Goal: Task Accomplishment & Management: Complete application form

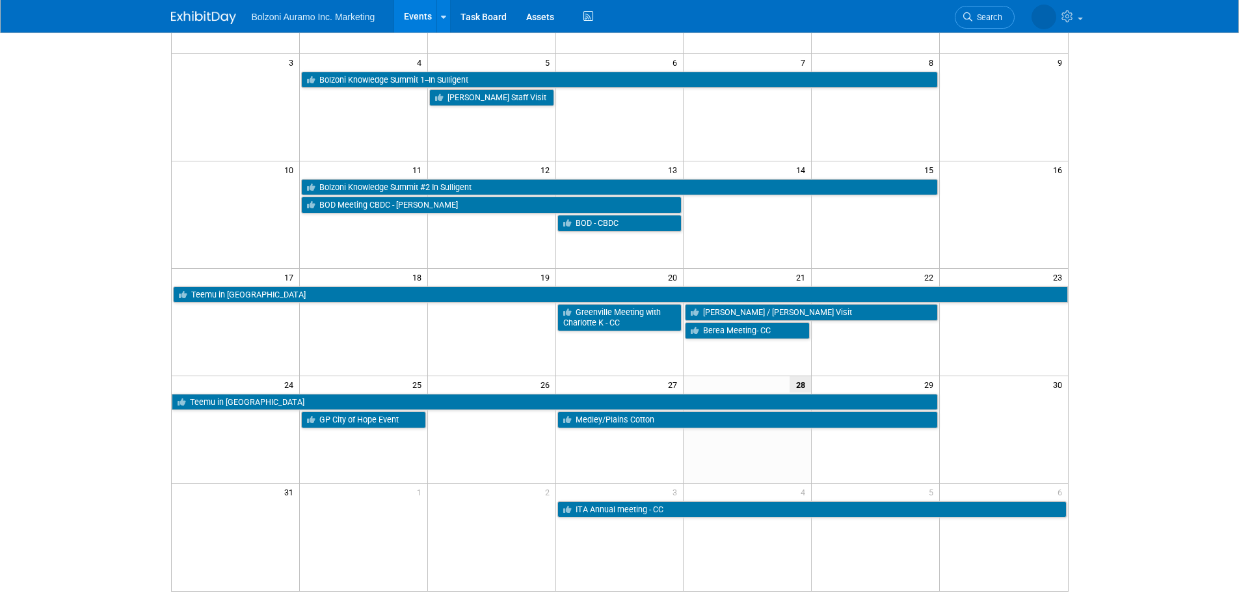
scroll to position [13, 0]
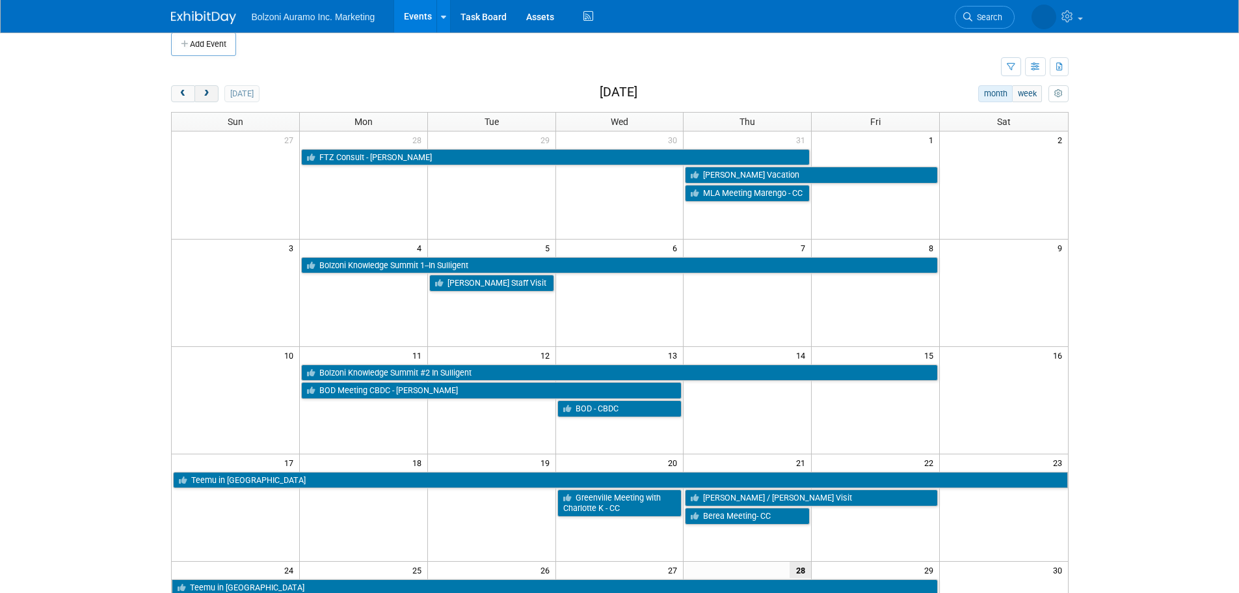
click at [210, 92] on span "next" at bounding box center [207, 94] width 10 height 8
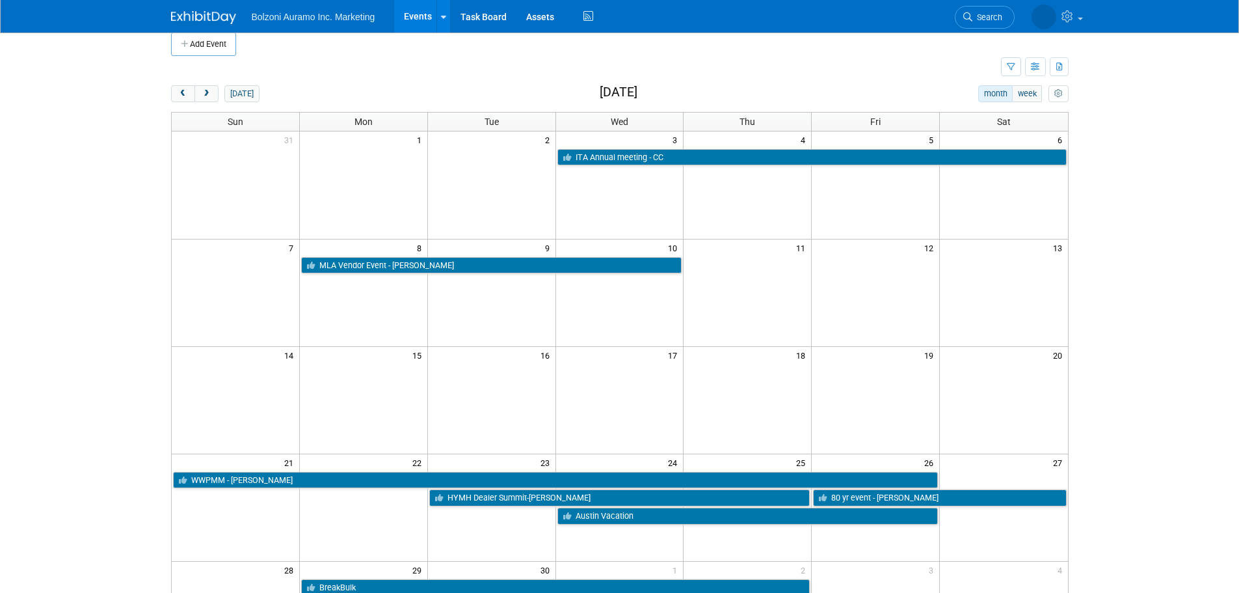
click at [419, 248] on span "8" at bounding box center [422, 247] width 12 height 16
click at [224, 47] on button "Add Event" at bounding box center [203, 44] width 65 height 23
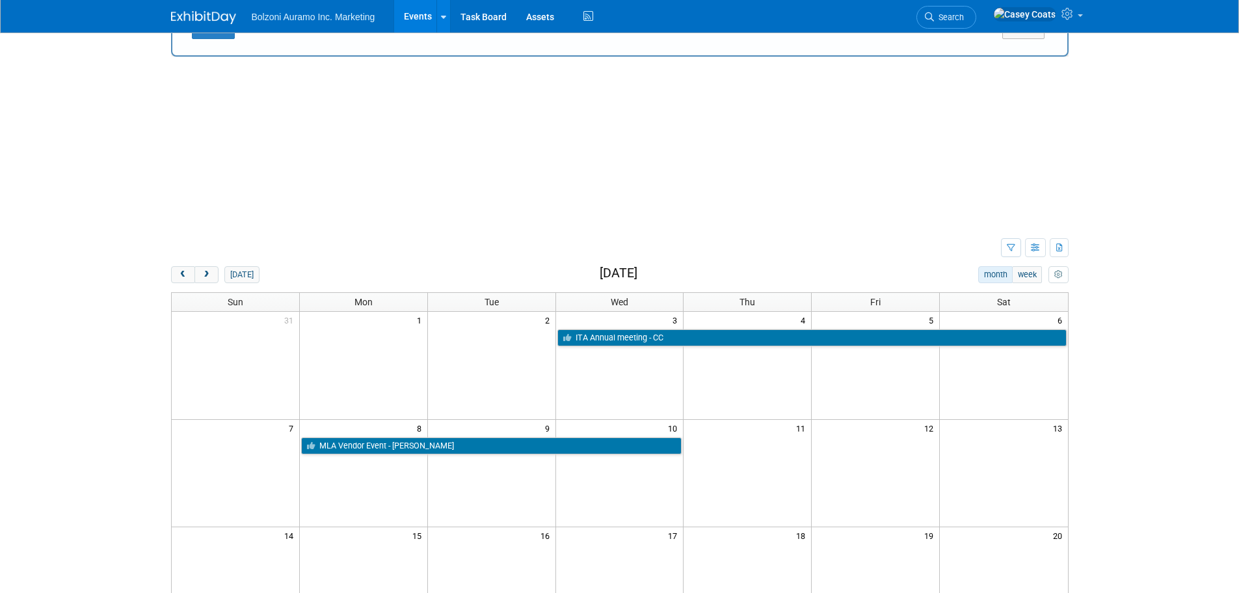
scroll to position [0, 0]
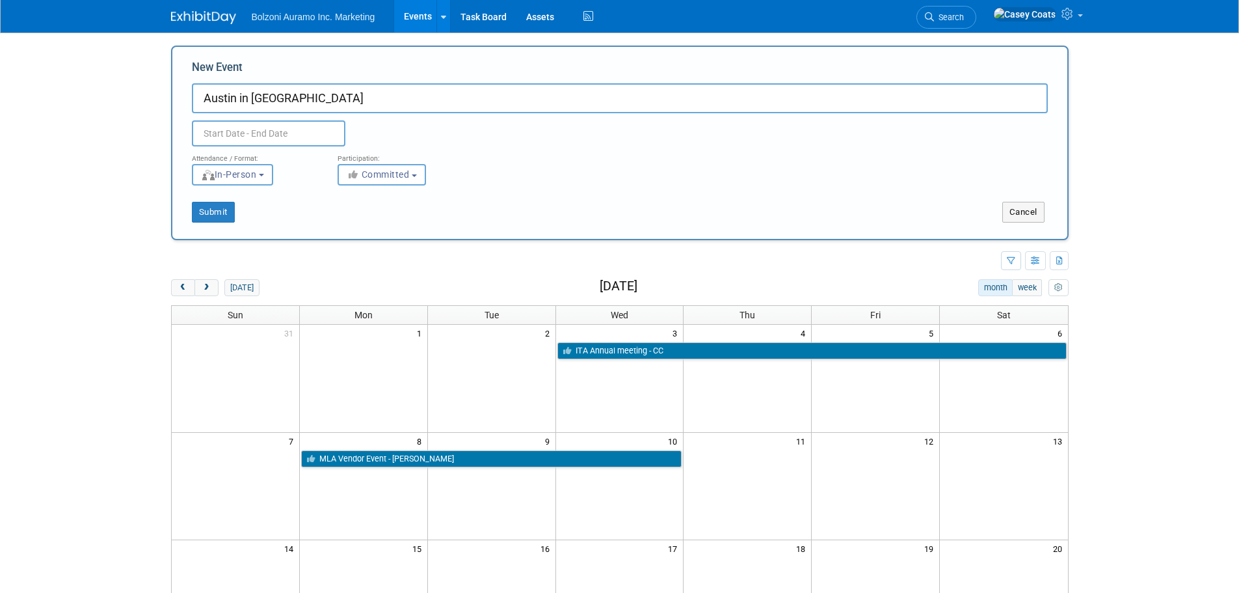
type input "Austin in [GEOGRAPHIC_DATA]"
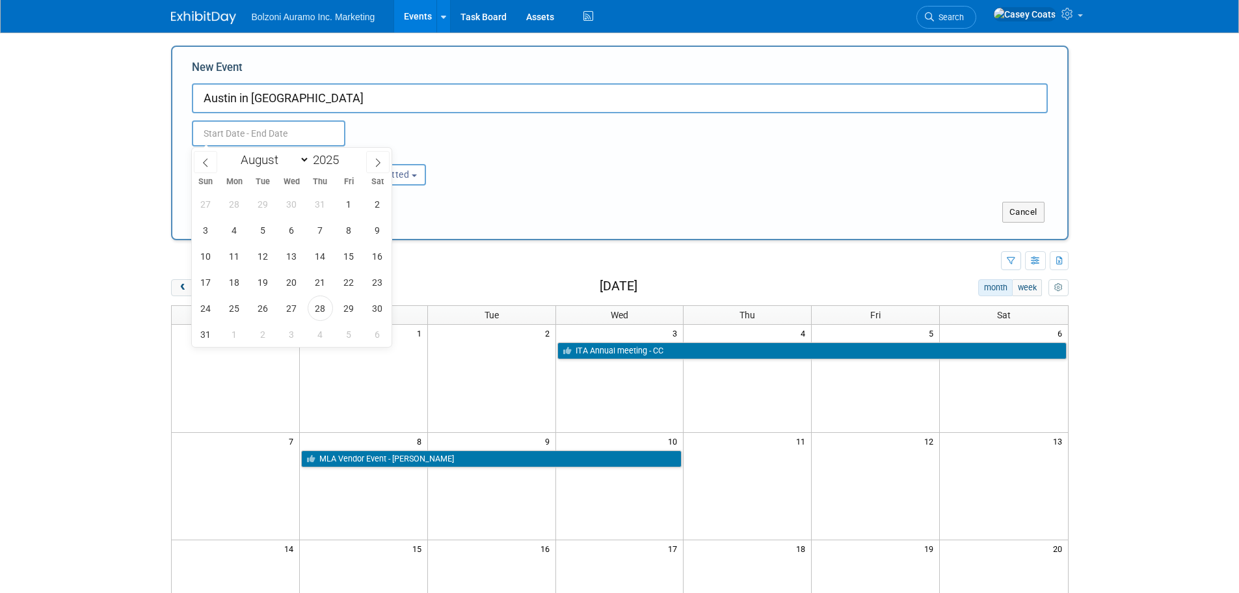
click at [267, 139] on input "text" at bounding box center [269, 133] width 154 height 26
click at [384, 162] on span at bounding box center [377, 162] width 23 height 22
select select "8"
click at [232, 230] on span "8" at bounding box center [234, 229] width 25 height 25
click at [321, 230] on span "11" at bounding box center [320, 229] width 25 height 25
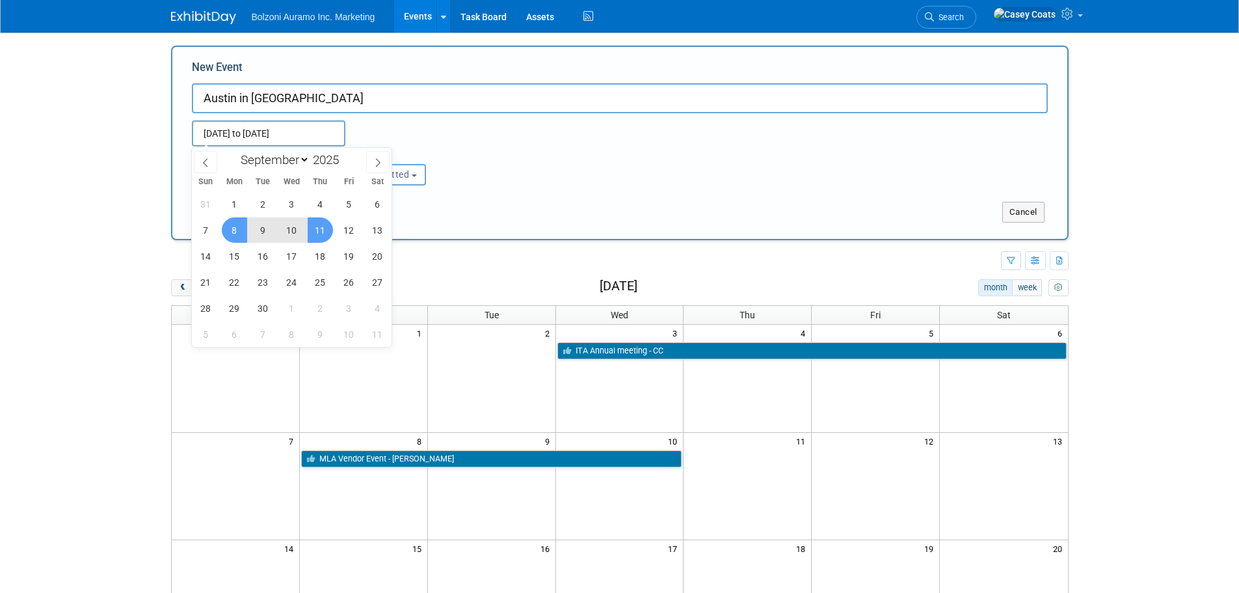
type input "[DATE] to [DATE]"
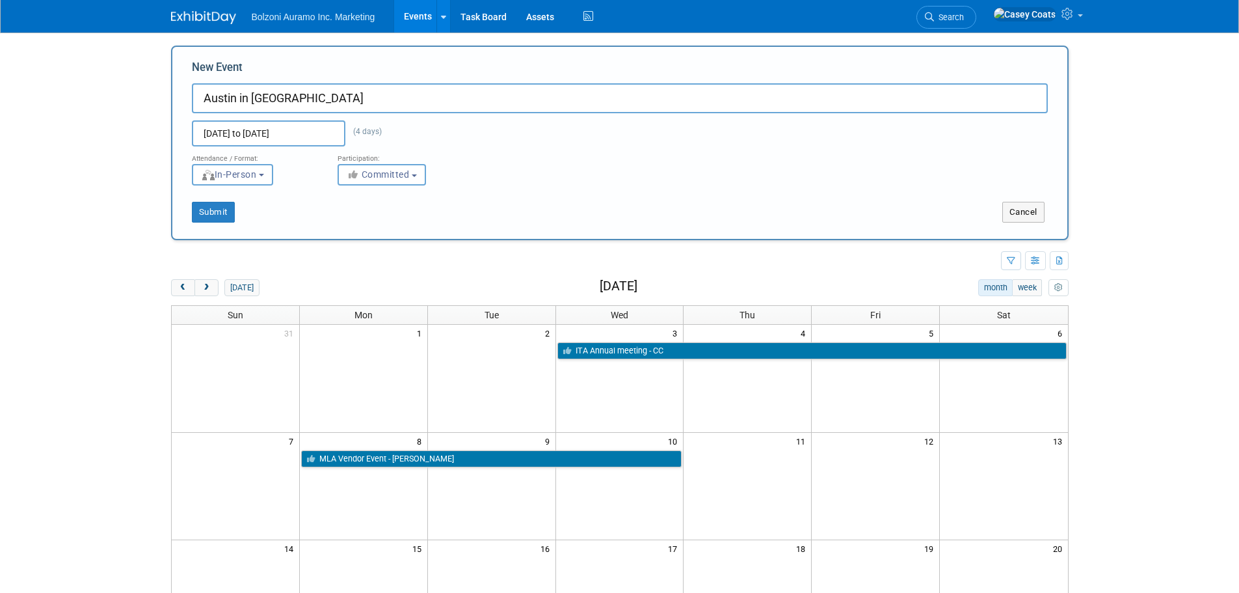
click at [223, 224] on div "New Event Austin in [GEOGRAPHIC_DATA] [DATE] to [DATE] (4 days) Duplicate Event…" at bounding box center [620, 143] width 898 height 195
click at [219, 212] on button "Submit" at bounding box center [213, 212] width 43 height 21
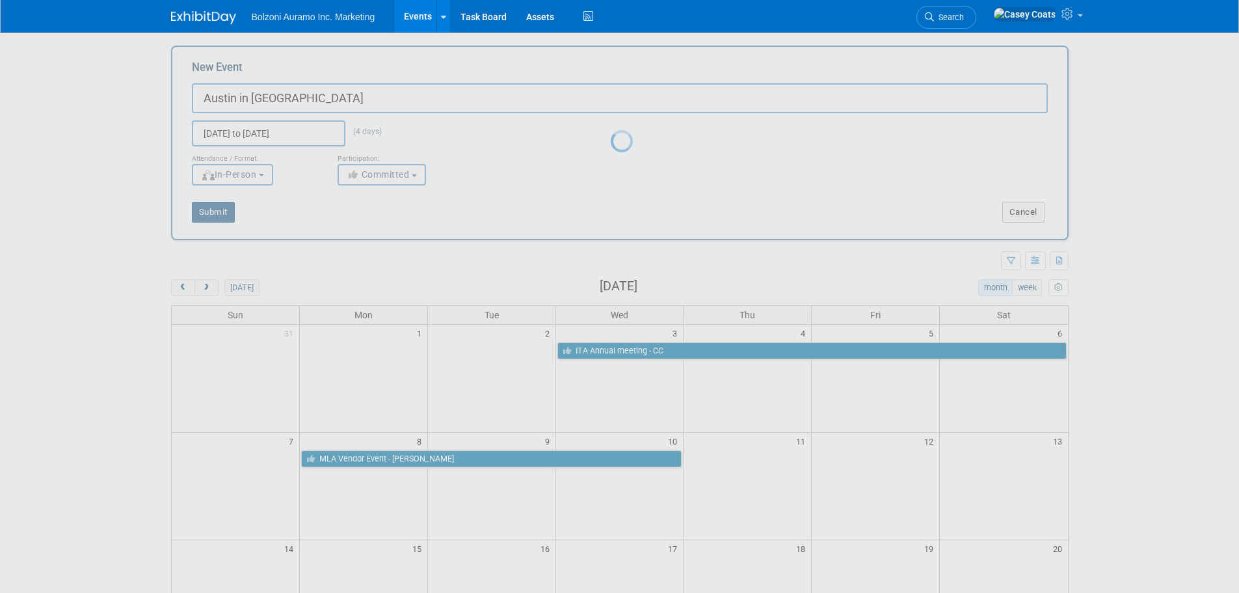
type input "Austin in [GEOGRAPHIC_DATA]"
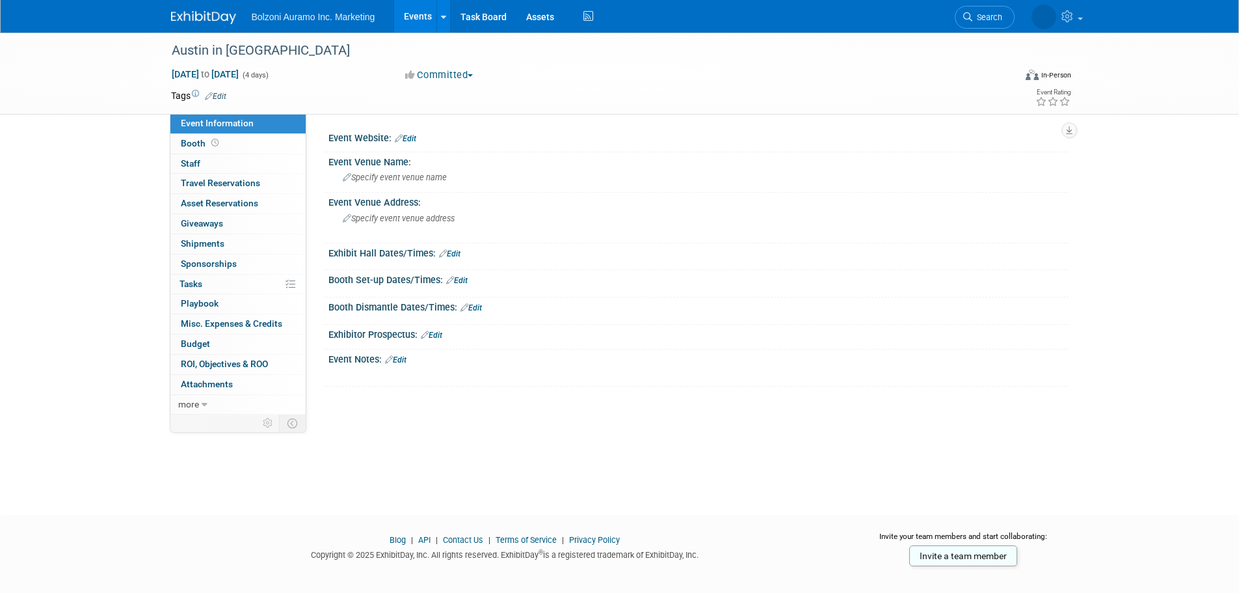
click at [206, 12] on img at bounding box center [203, 17] width 65 height 13
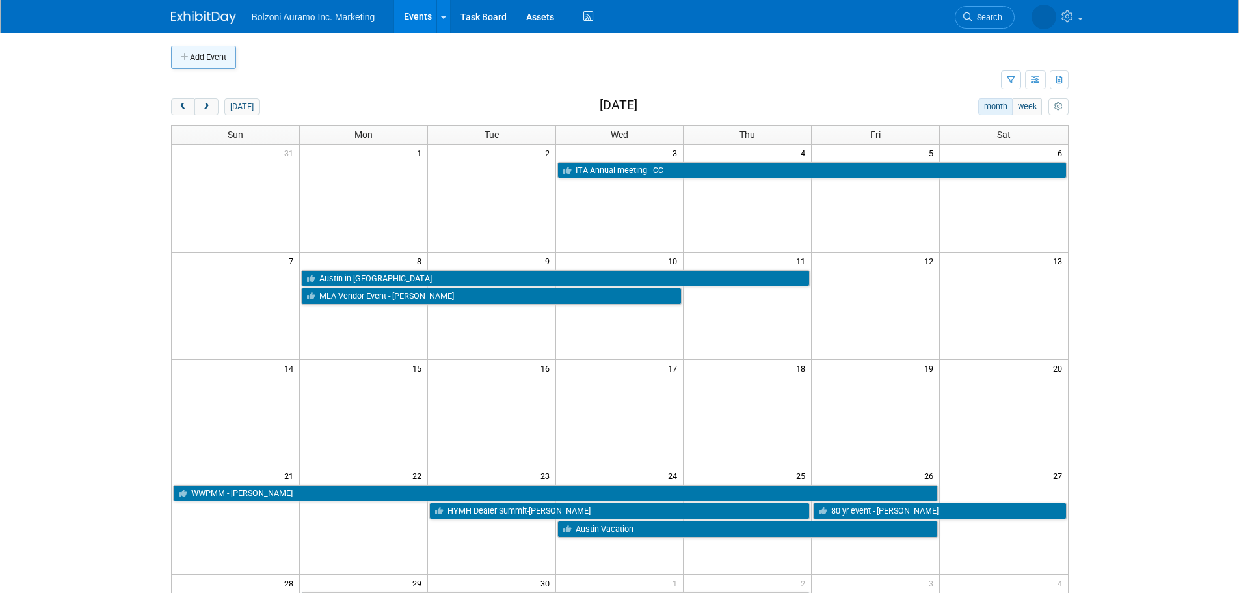
click at [221, 60] on button "Add Event" at bounding box center [203, 57] width 65 height 23
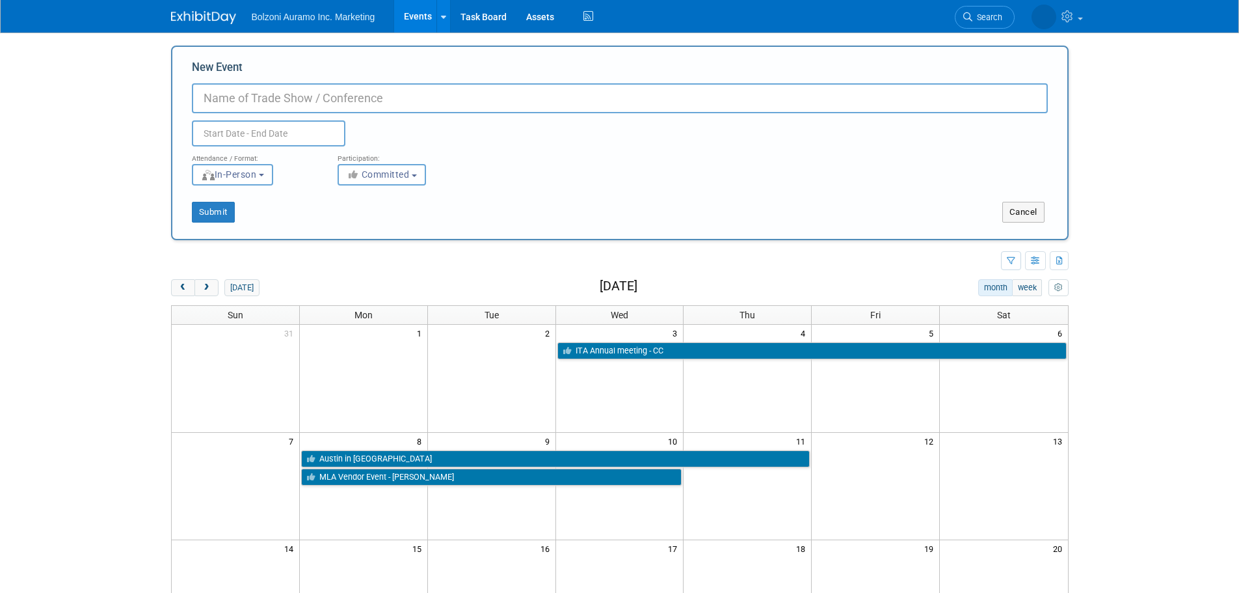
click at [177, 258] on td at bounding box center [586, 261] width 830 height 23
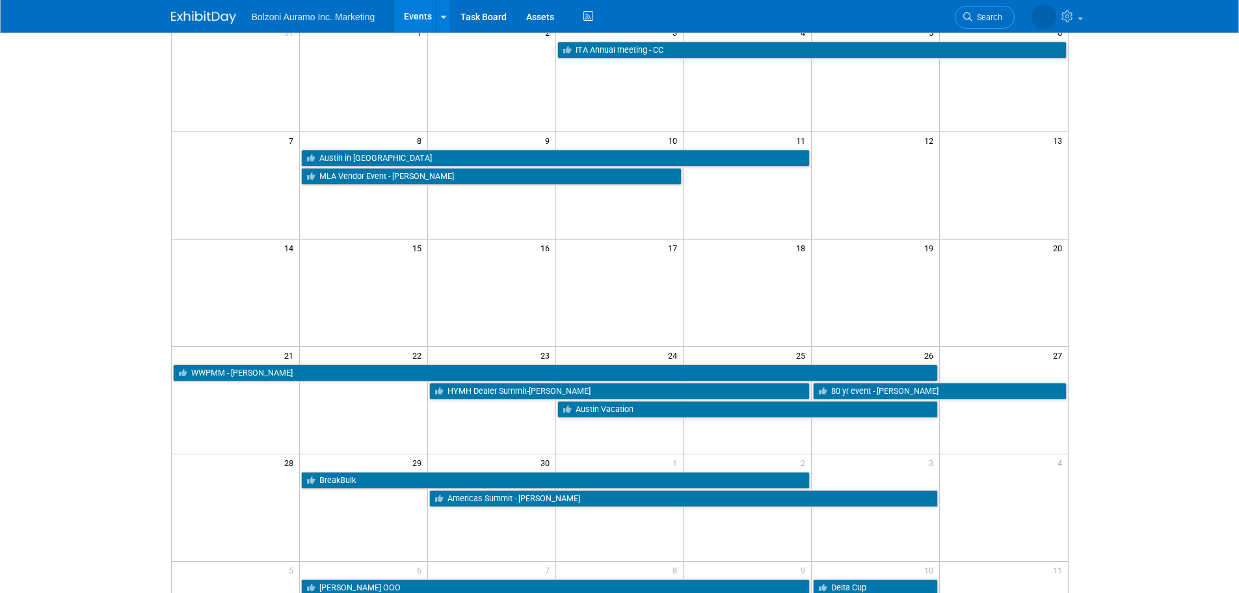
scroll to position [130, 0]
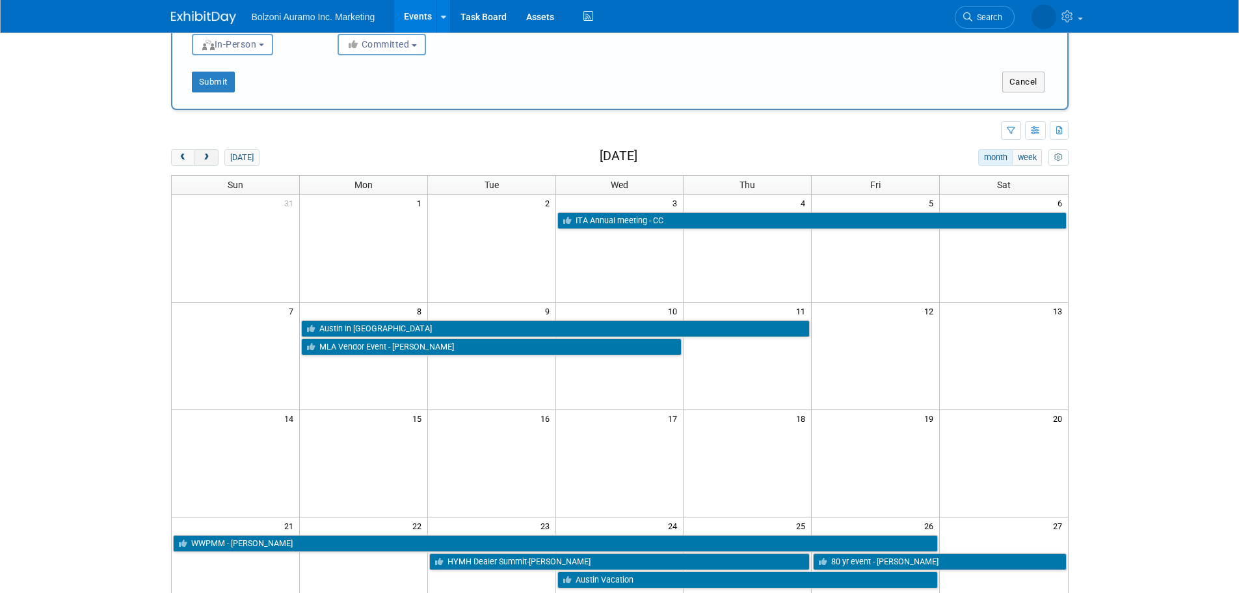
click at [213, 159] on button "next" at bounding box center [207, 157] width 24 height 17
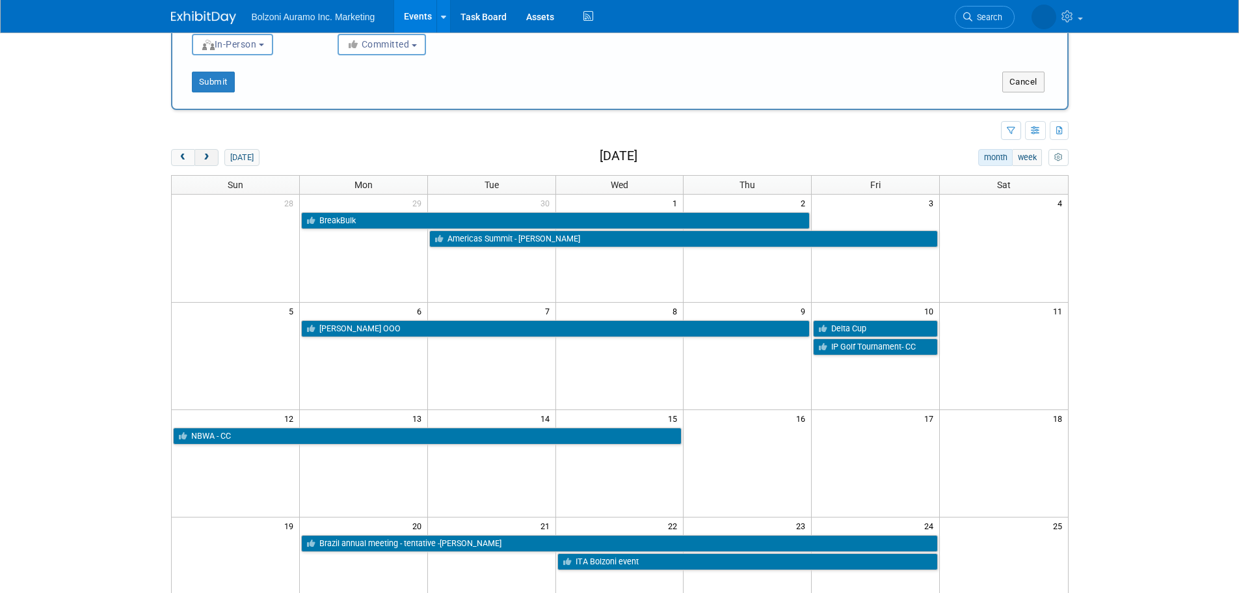
click at [212, 157] on button "next" at bounding box center [207, 157] width 24 height 17
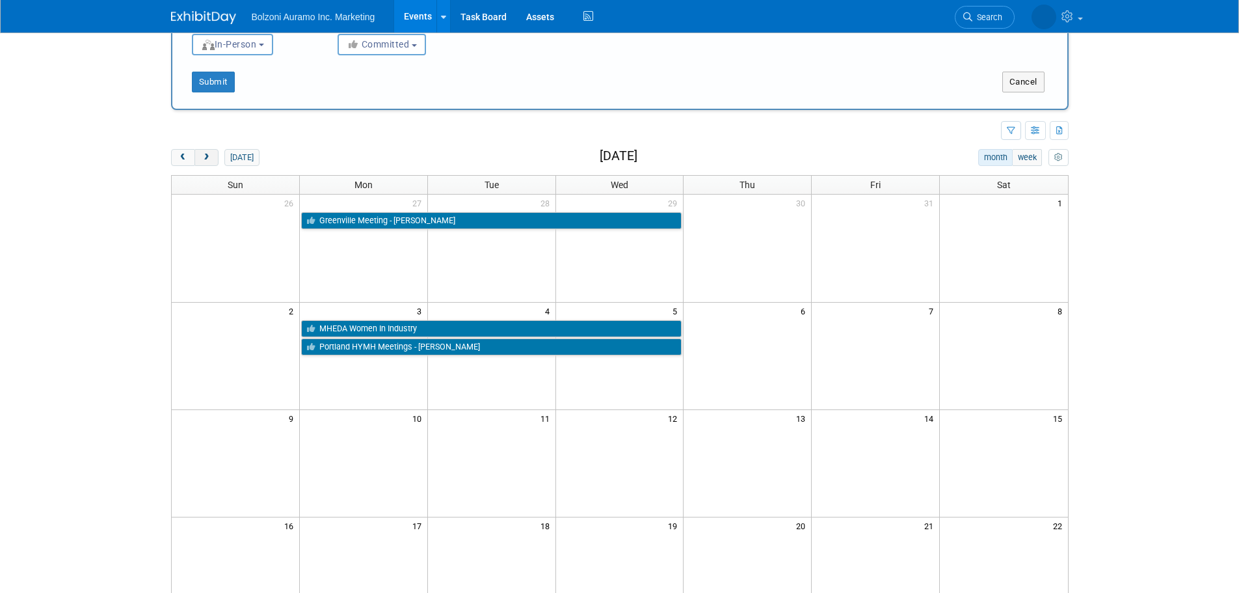
click at [196, 159] on button "next" at bounding box center [207, 157] width 24 height 17
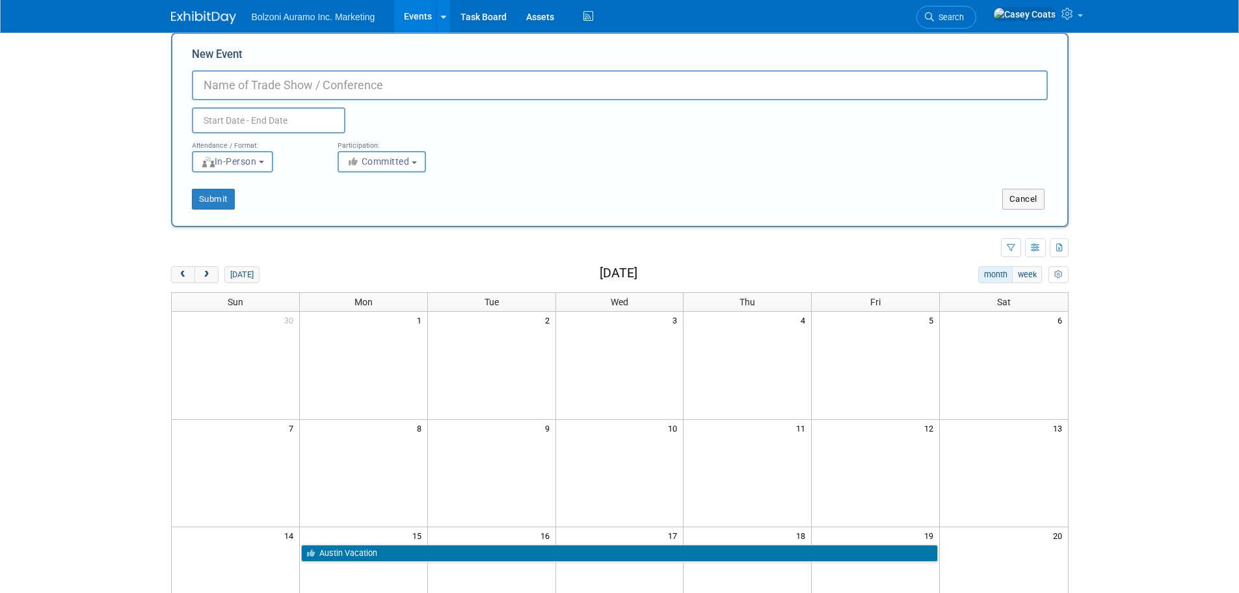
scroll to position [0, 0]
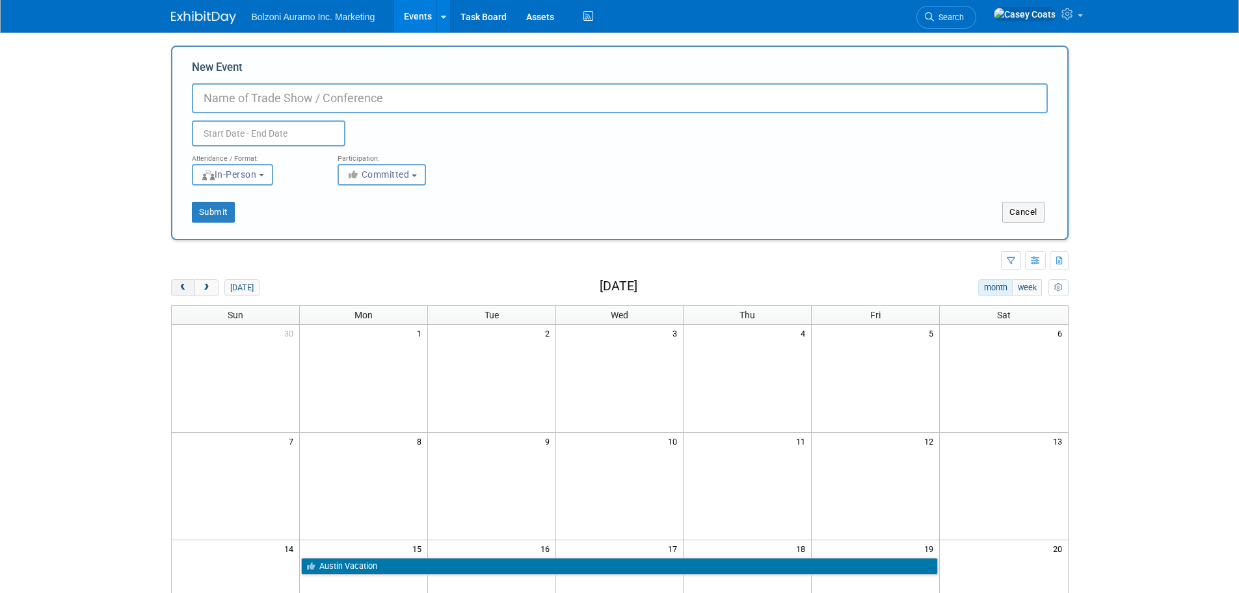
click at [180, 286] on span "prev" at bounding box center [183, 288] width 10 height 8
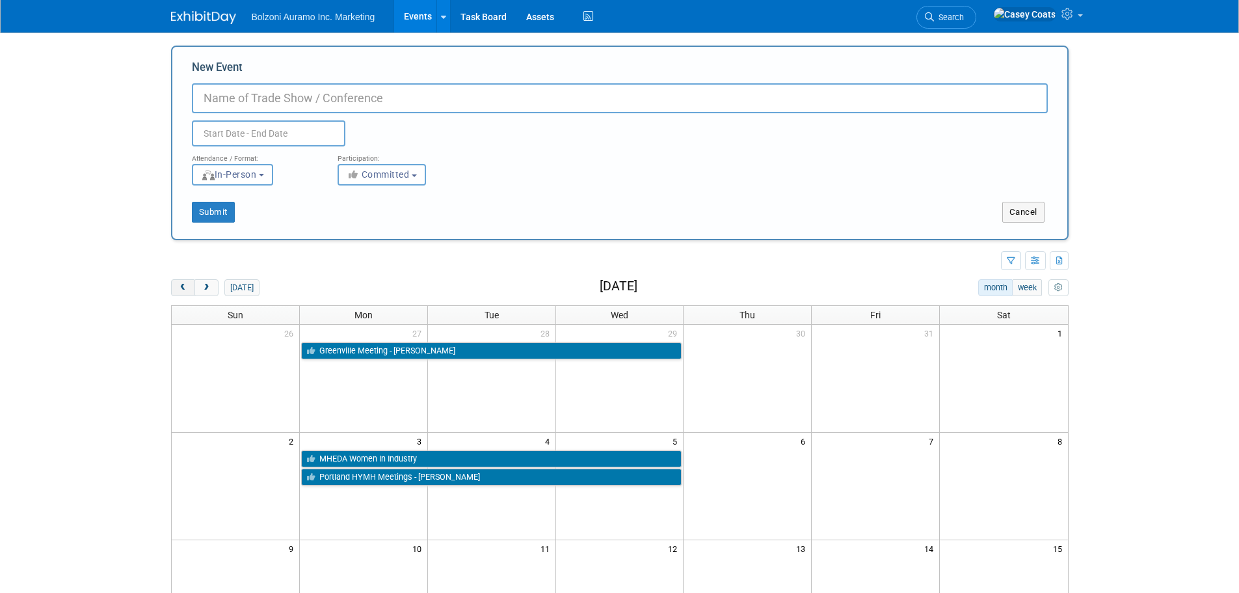
click at [180, 286] on span "prev" at bounding box center [183, 288] width 10 height 8
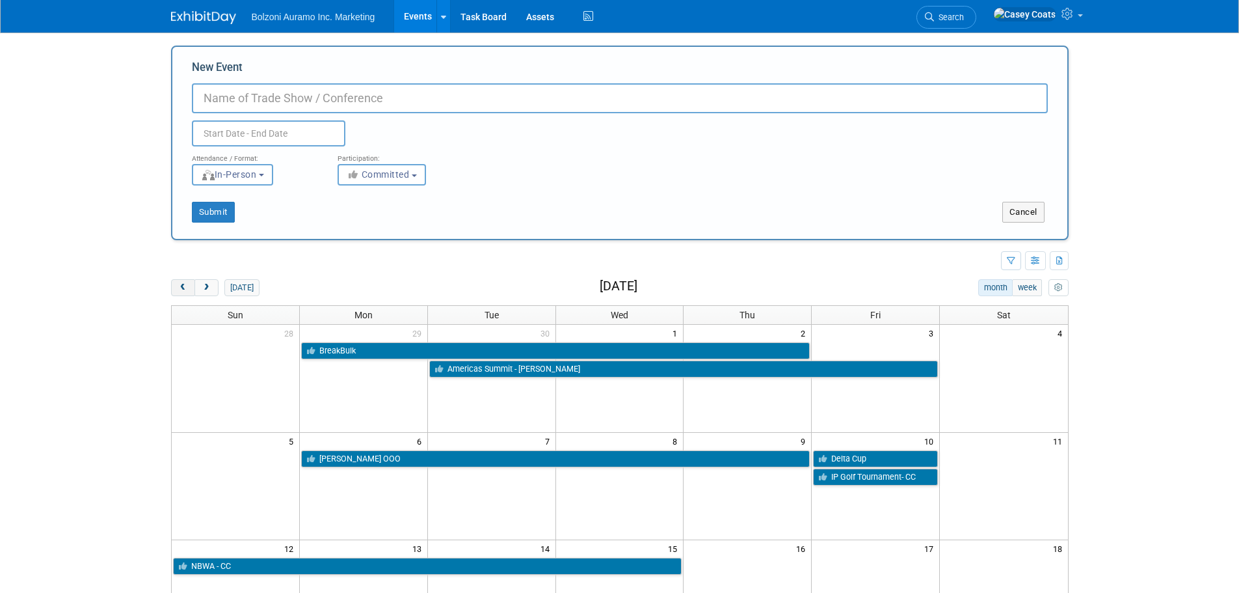
click at [180, 286] on span "prev" at bounding box center [183, 288] width 10 height 8
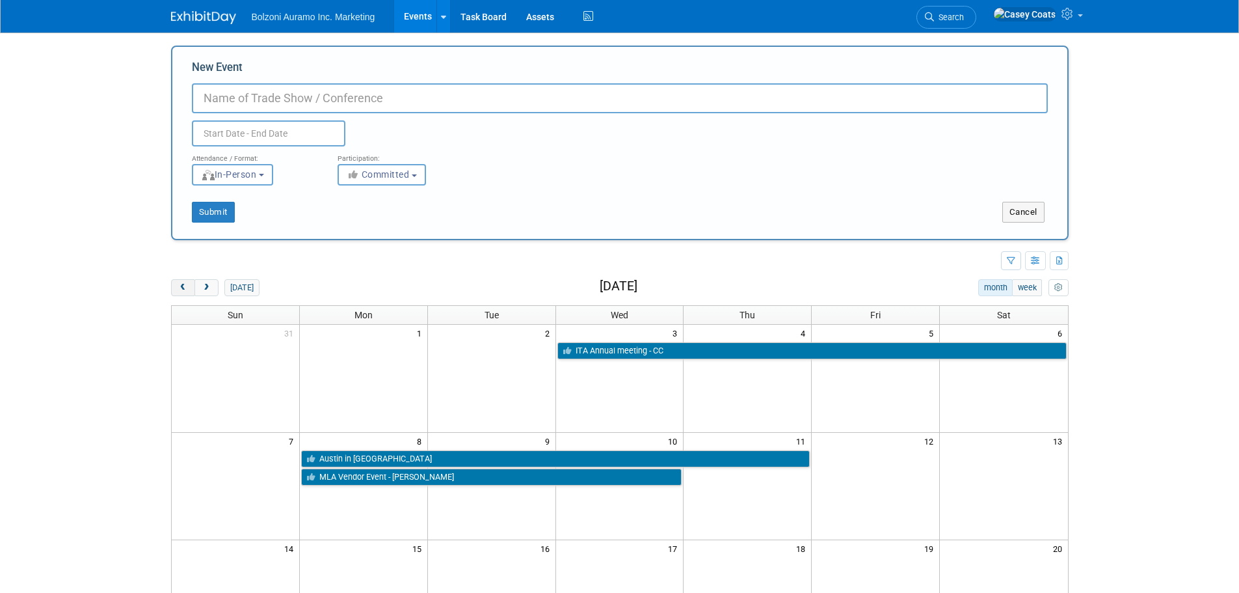
click at [180, 286] on span "prev" at bounding box center [183, 288] width 10 height 8
